Goal: Task Accomplishment & Management: Use online tool/utility

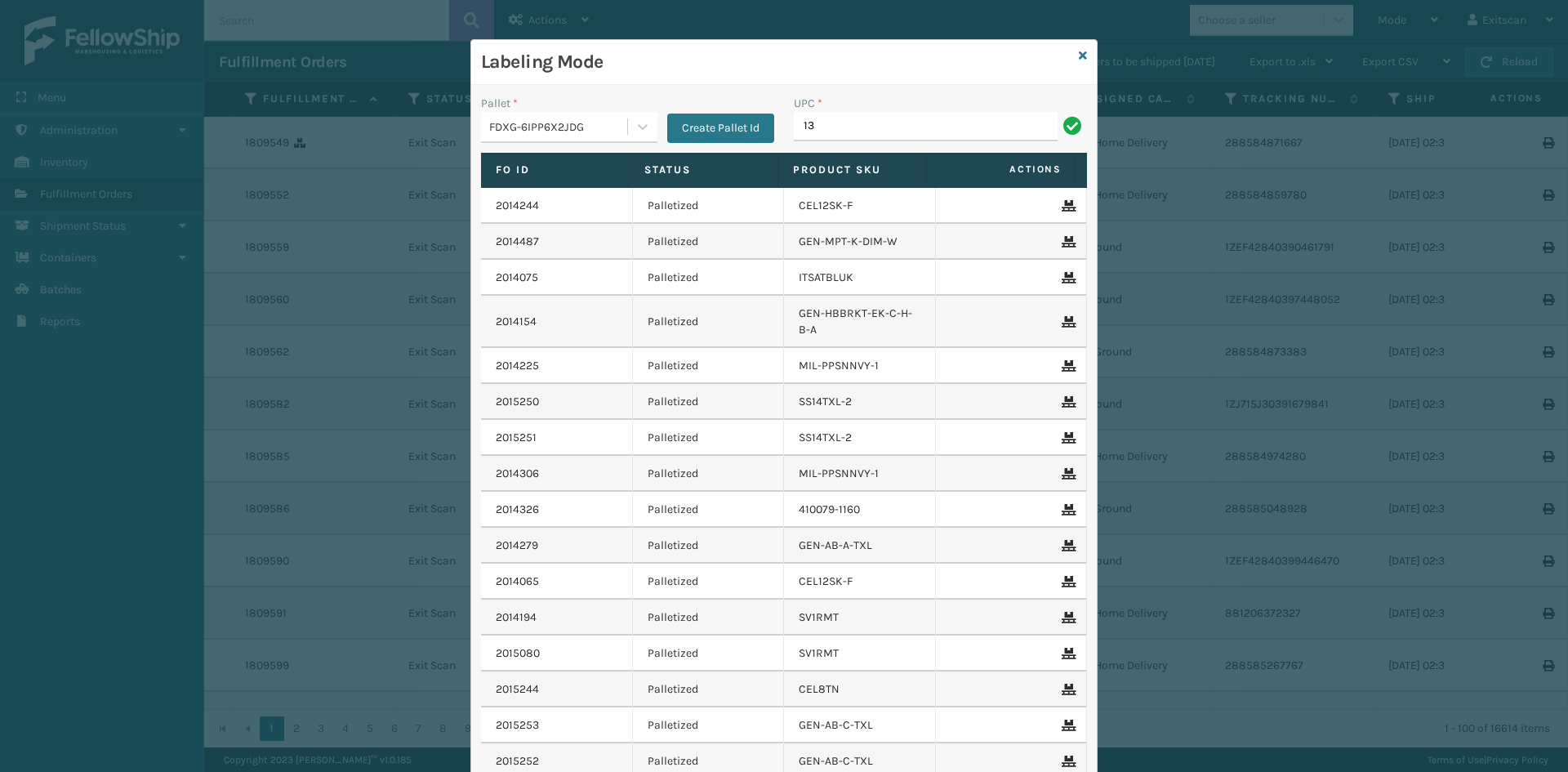
type input "1"
type input "22479"
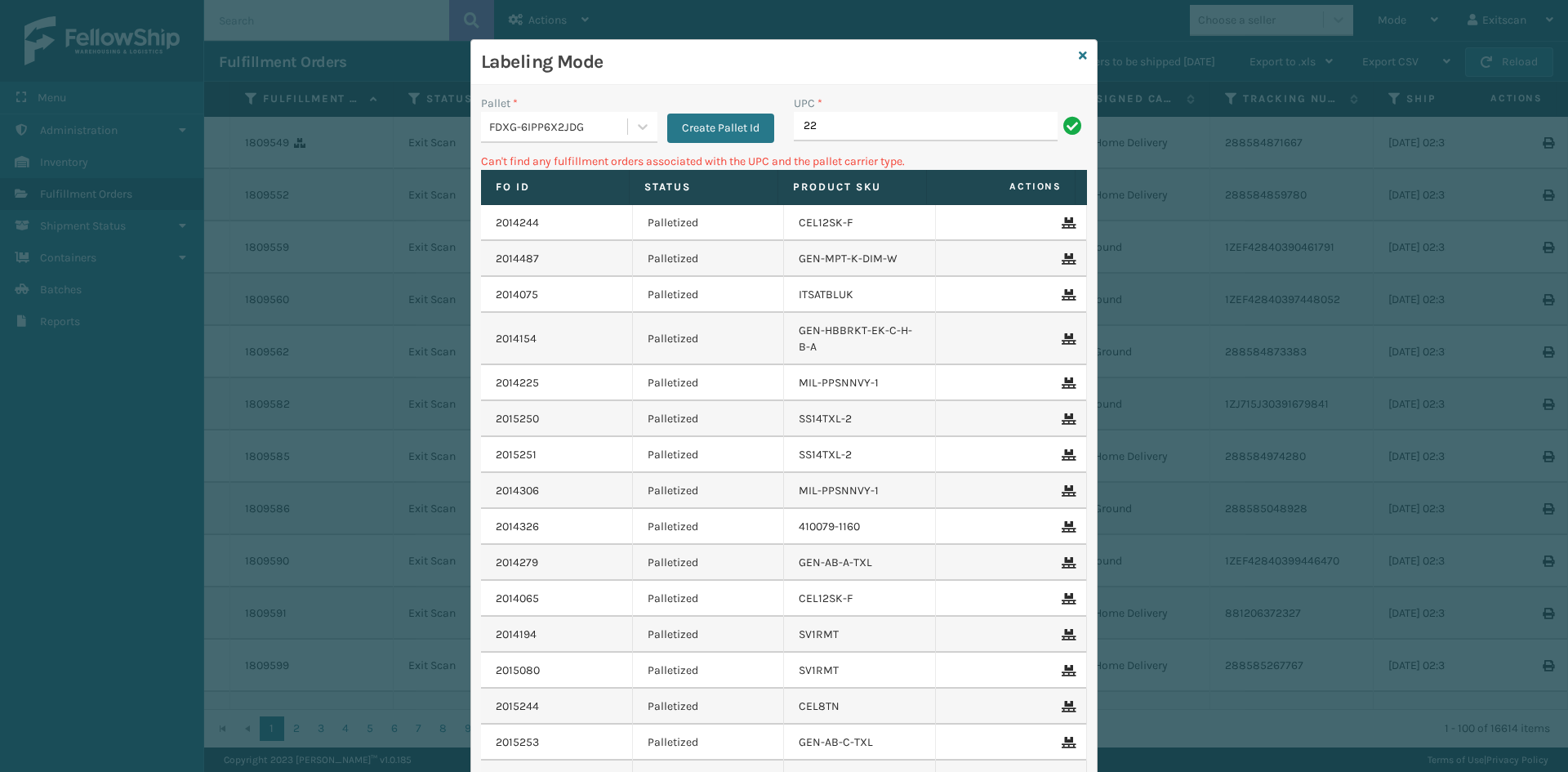
type input "2"
type input "SV2RMT"
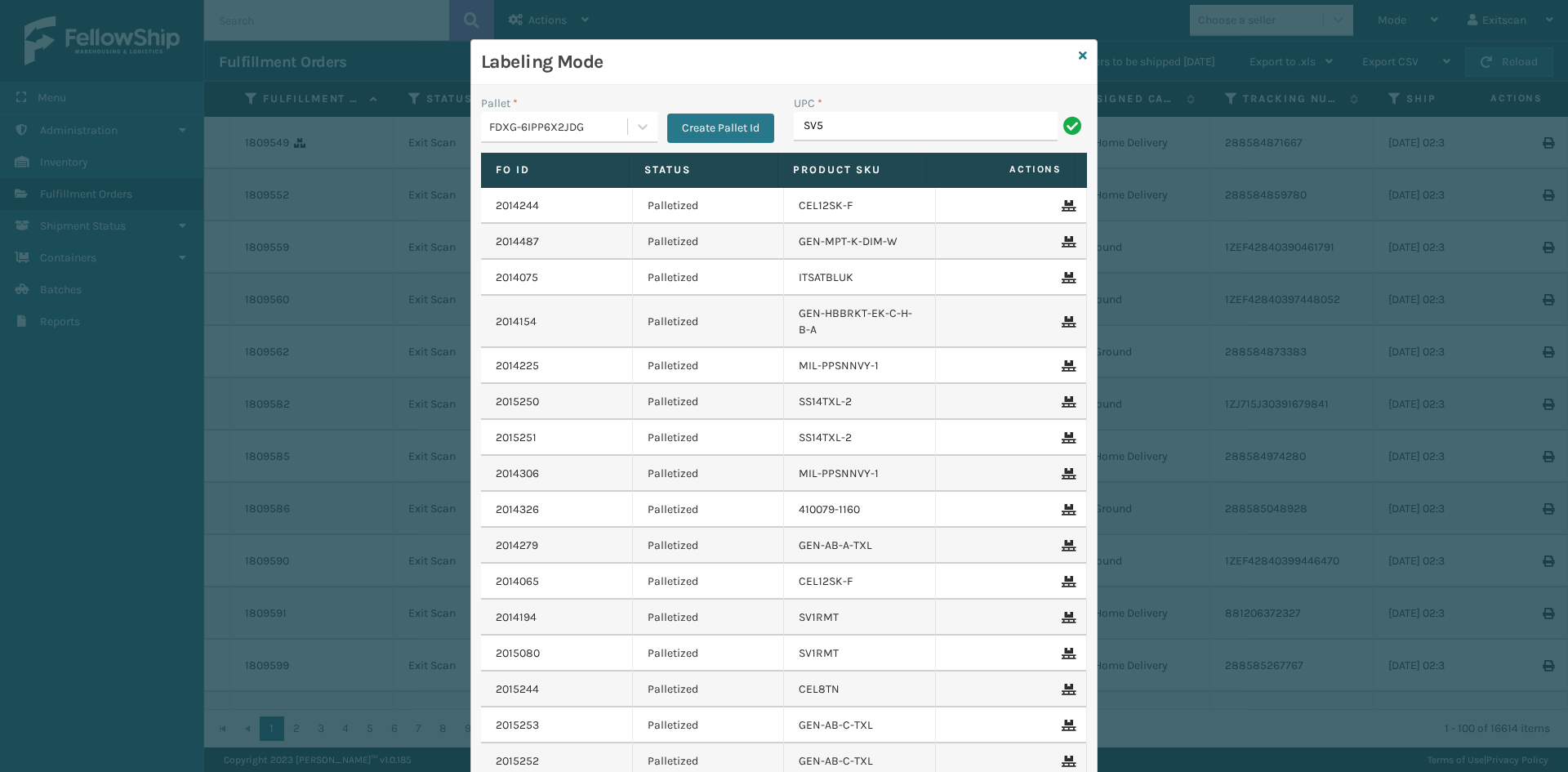
type input "SV5RMT"
type input "SSSIDERAILS-NLPSERIESX4"
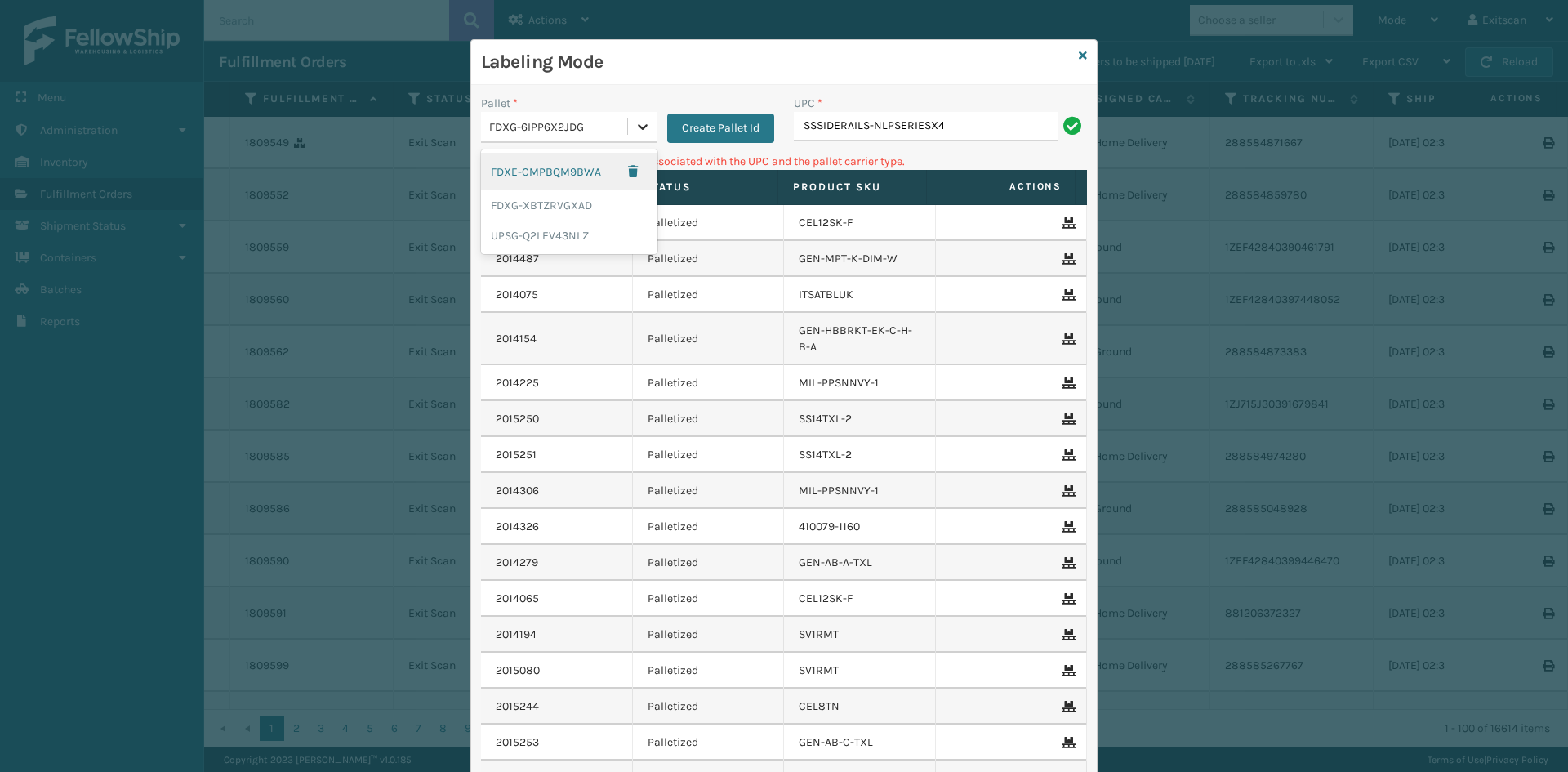
click at [639, 123] on icon at bounding box center [642, 126] width 16 height 16
click at [582, 238] on div "UPSG-Q2LEV43NLZ" at bounding box center [569, 235] width 176 height 30
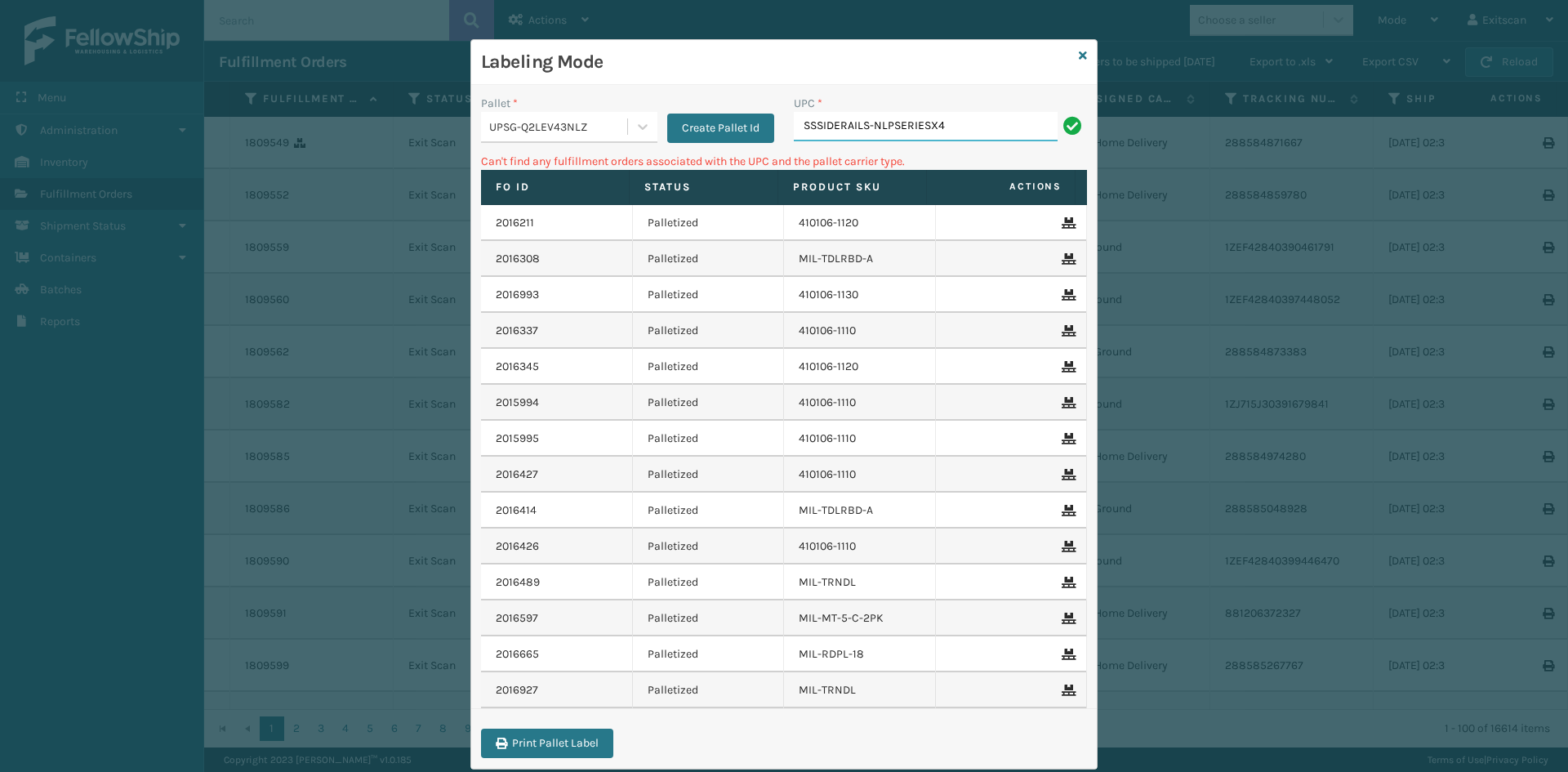
click at [995, 135] on input "SSSIDERAILS-NLPSERIESX4" at bounding box center [925, 126] width 263 height 29
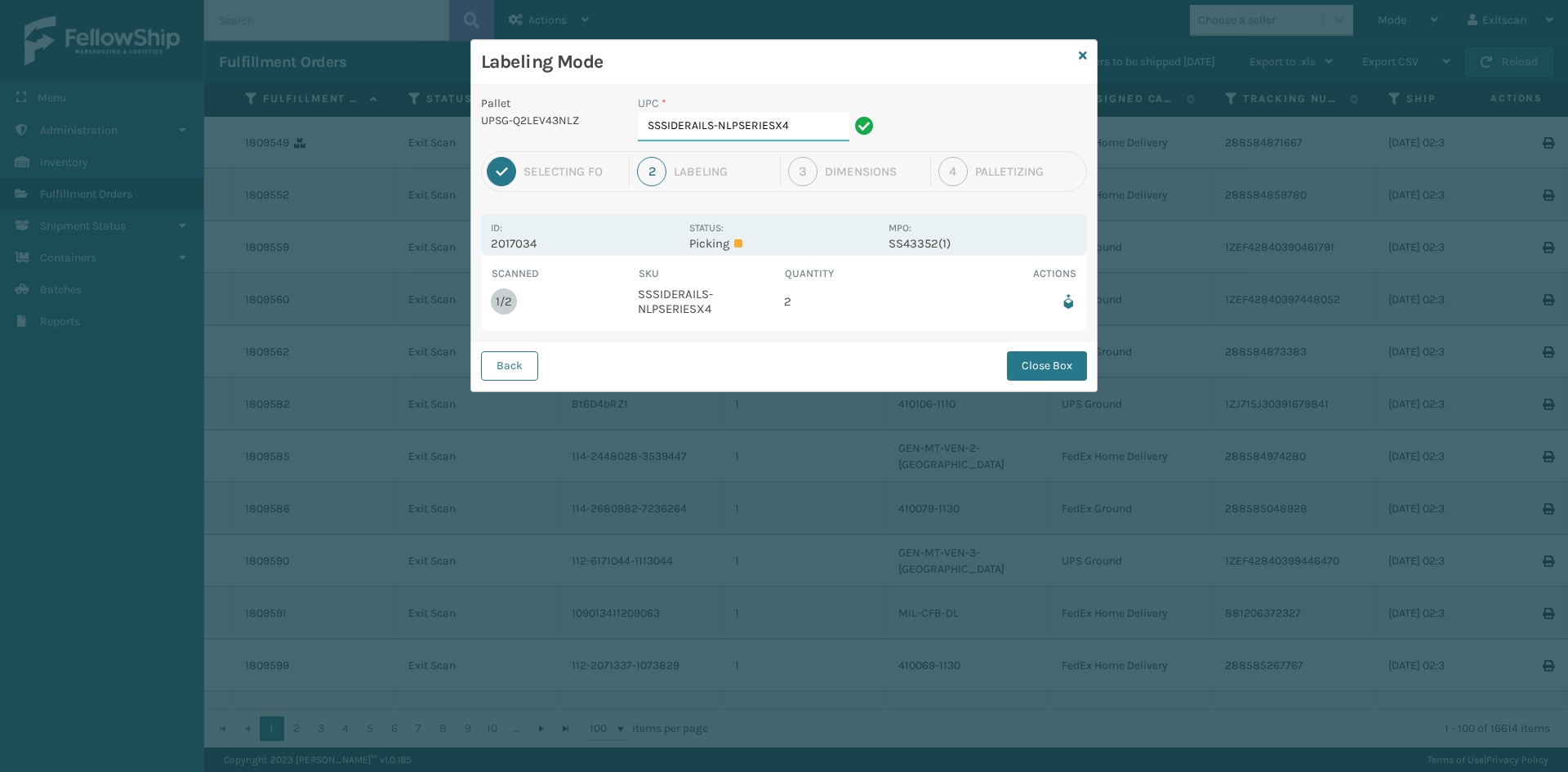
click at [807, 119] on input "SSSIDERAILS-NLPSERIESX4" at bounding box center [743, 126] width 211 height 29
type input "SSSIDERAILS-NLPSERIESX4"
click at [1032, 375] on button "Close Box" at bounding box center [1047, 366] width 80 height 29
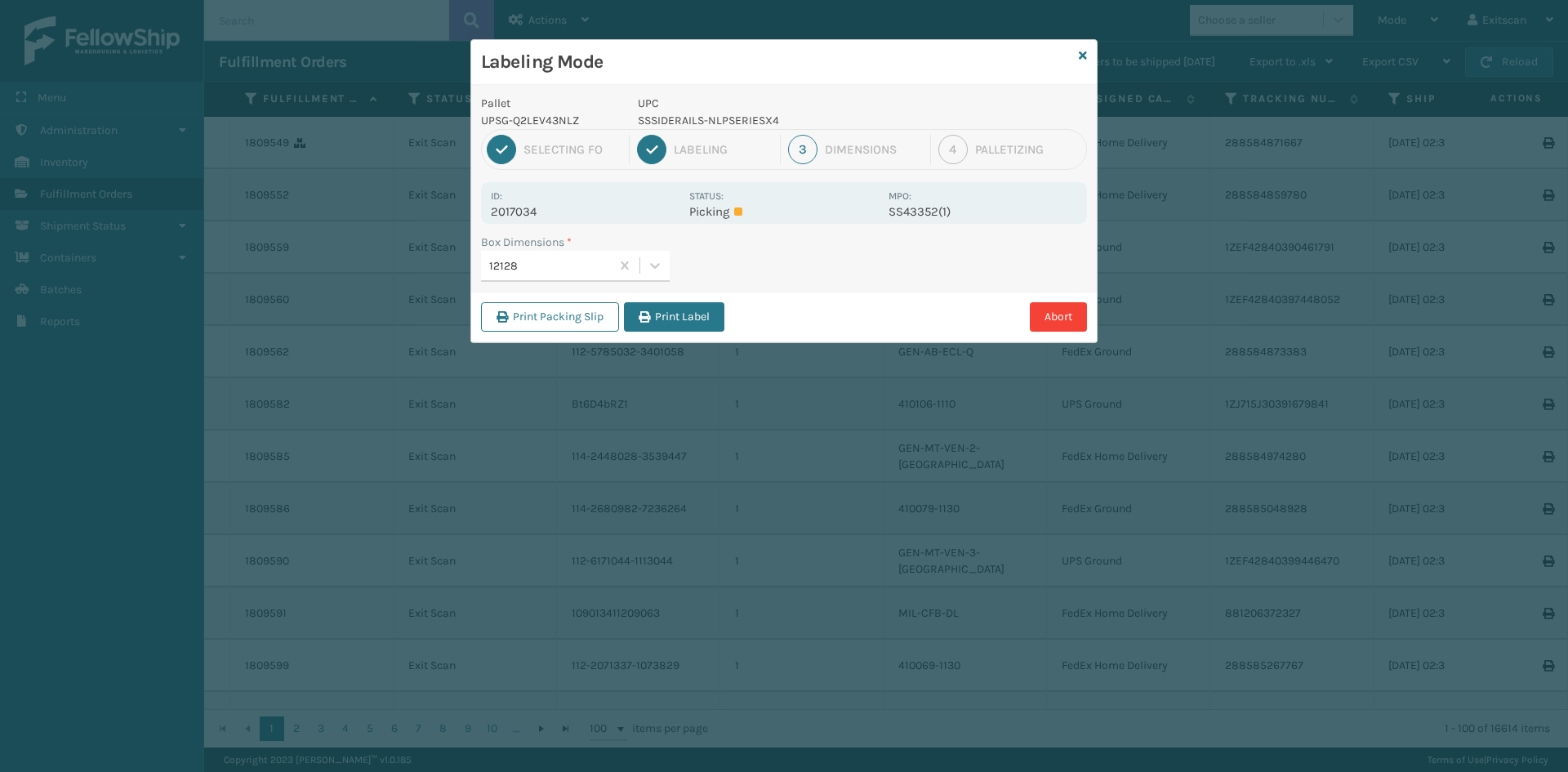
click at [680, 318] on button "Print Label" at bounding box center [674, 316] width 101 height 29
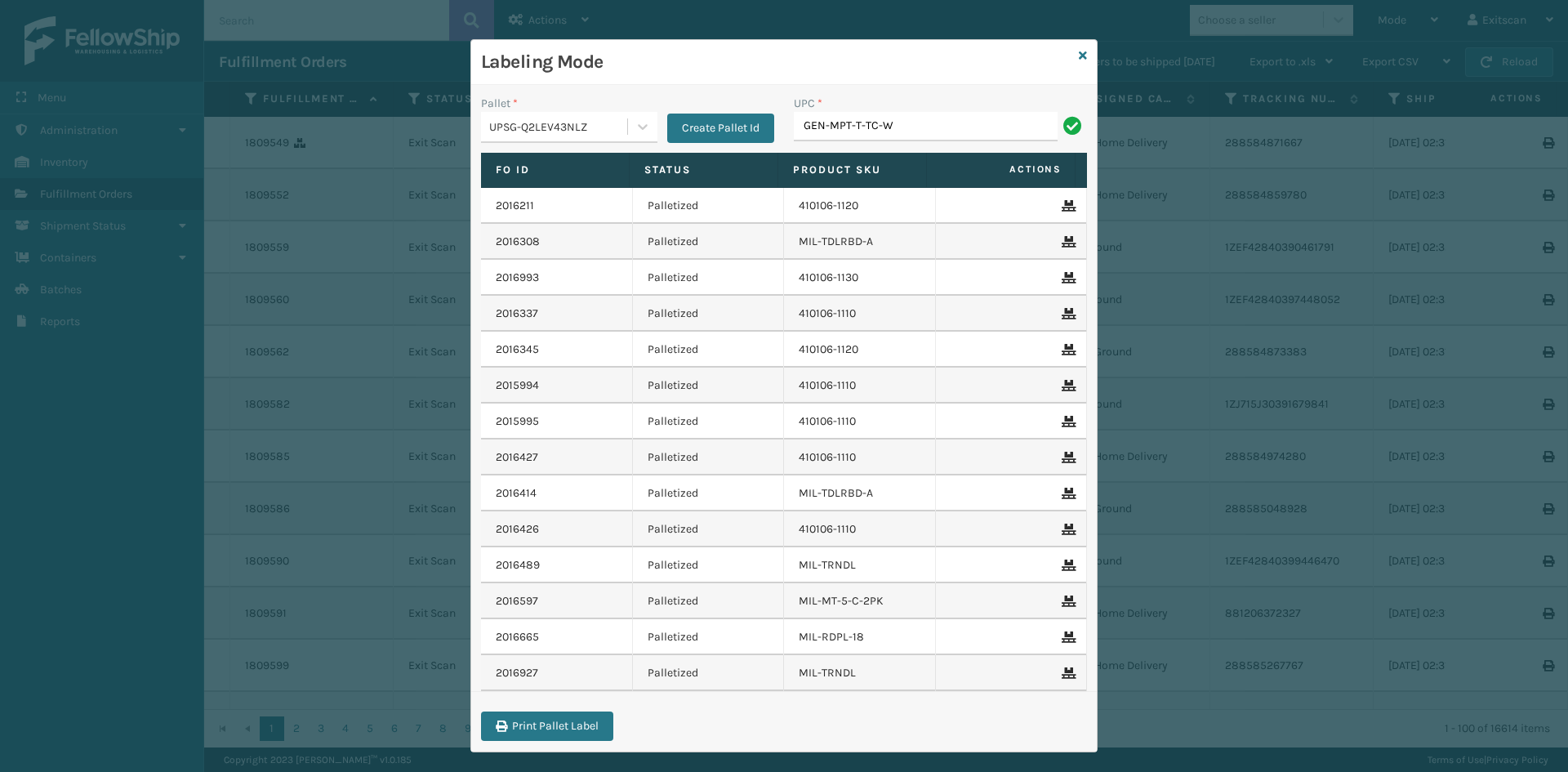
click at [852, 127] on input "GEN-MPT-T-TC-W" at bounding box center [925, 126] width 263 height 29
type input "GEN-MPT-F-TC-W"
